Goal: Transaction & Acquisition: Download file/media

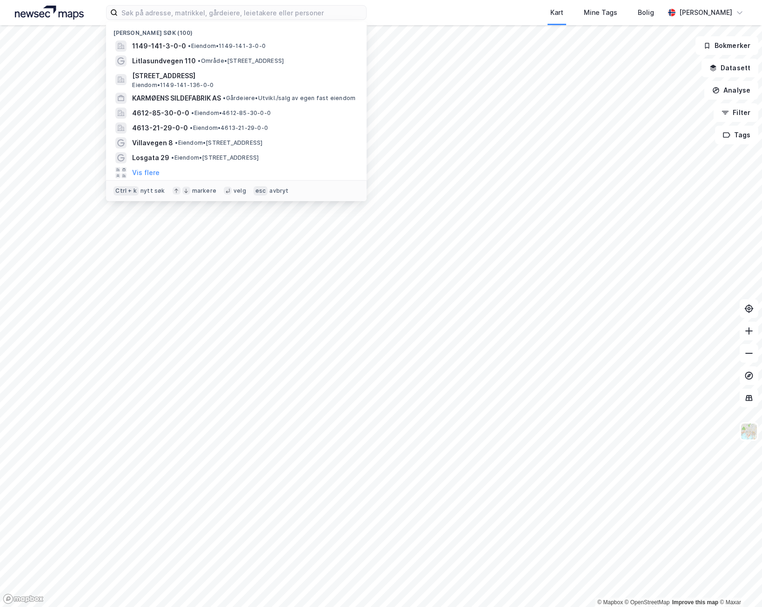
click at [217, 10] on input at bounding box center [242, 13] width 248 height 14
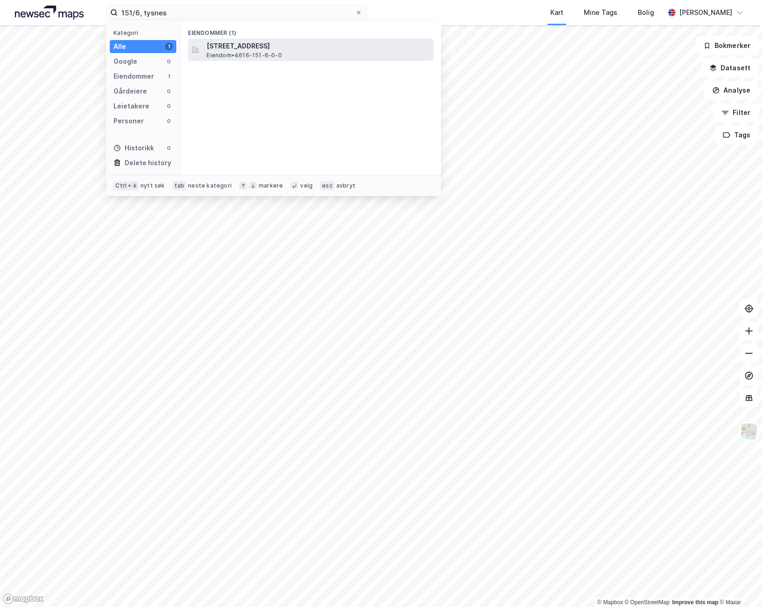
type input "151/6, tysnes"
click at [227, 50] on span "[STREET_ADDRESS]" at bounding box center [318, 45] width 223 height 11
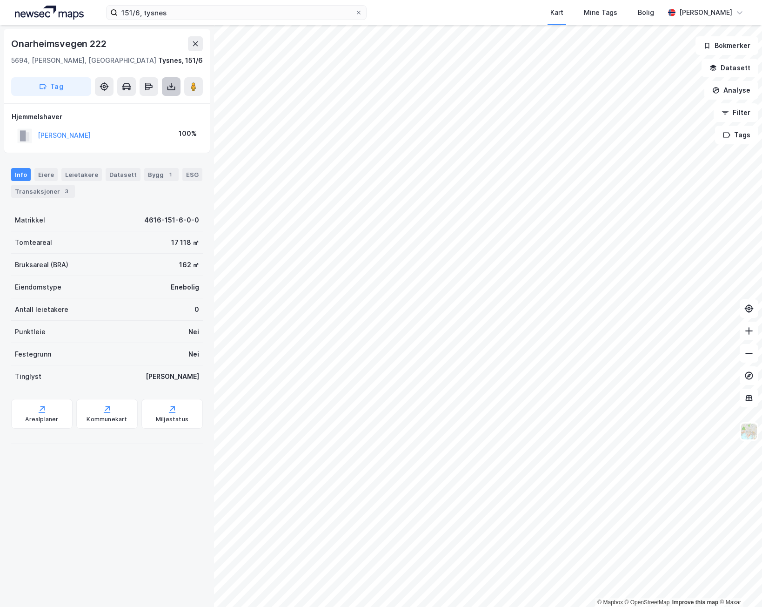
click at [173, 87] on icon at bounding box center [171, 86] width 9 height 9
click at [145, 105] on div "Last ned grunnbok" at bounding box center [125, 104] width 54 height 7
